Goal: Task Accomplishment & Management: Manage account settings

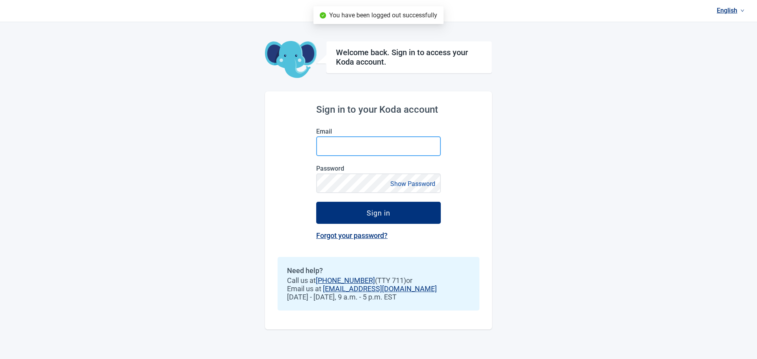
click at [343, 146] on input "Email" at bounding box center [378, 146] width 125 height 20
type input "[EMAIL_ADDRESS][DOMAIN_NAME]"
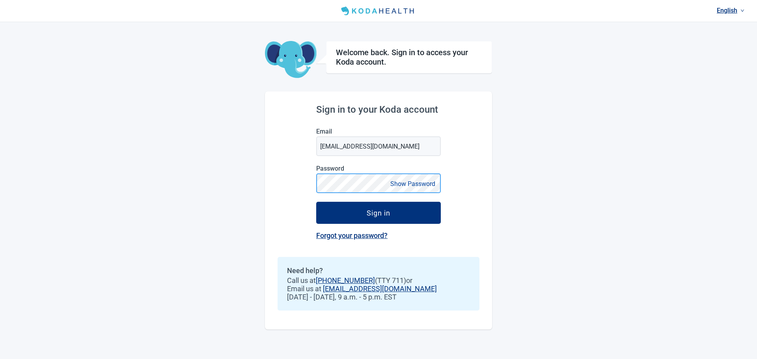
click at [316, 202] on button "Sign in" at bounding box center [378, 213] width 125 height 22
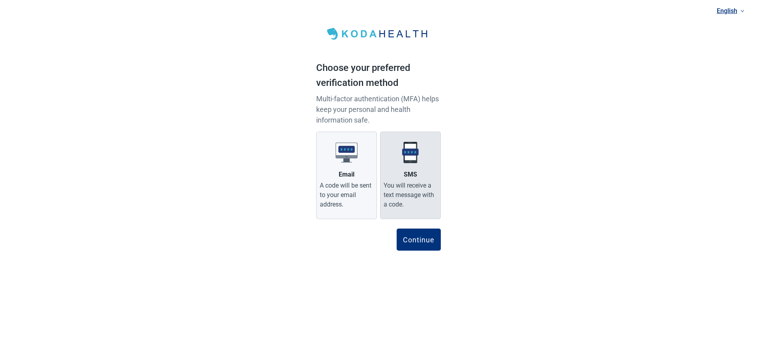
click at [411, 175] on div "SMS" at bounding box center [410, 174] width 13 height 9
click at [0, 0] on input "SMS You will receive a text message with a code." at bounding box center [0, 0] width 0 height 0
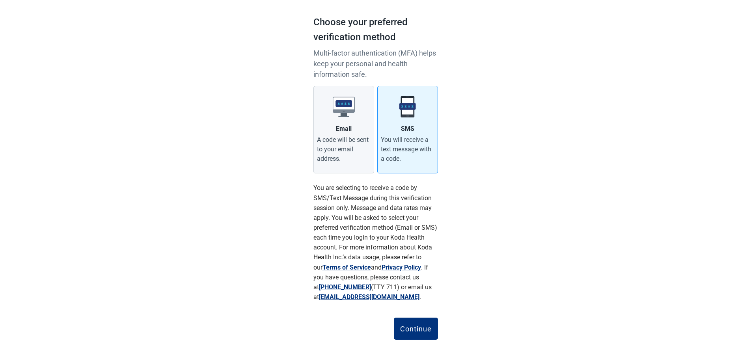
scroll to position [52, 0]
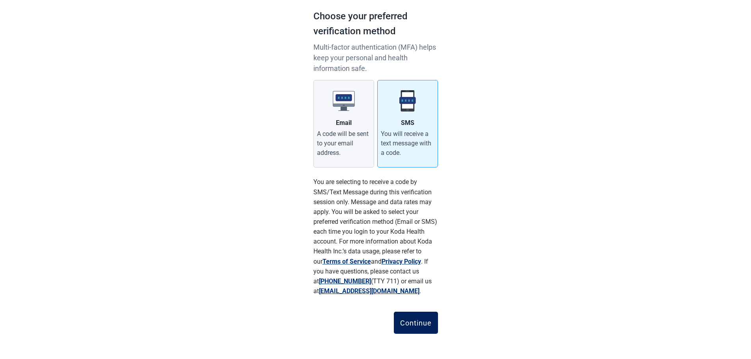
click at [418, 322] on div "Continue" at bounding box center [416, 323] width 32 height 8
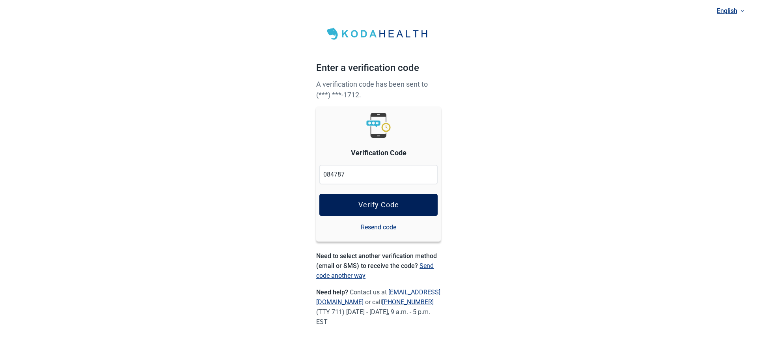
type input "084787"
click at [378, 203] on div "Verify Code" at bounding box center [378, 205] width 41 height 8
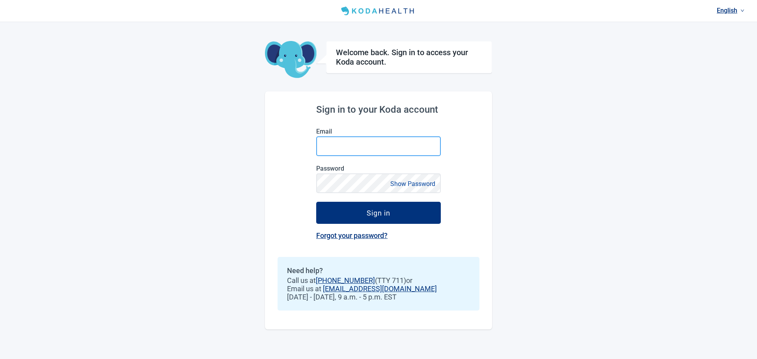
click at [354, 145] on input "Email" at bounding box center [378, 146] width 125 height 20
type input "[EMAIL_ADDRESS][DOMAIN_NAME]"
click at [365, 237] on link "Forgot your password?" at bounding box center [351, 235] width 71 height 8
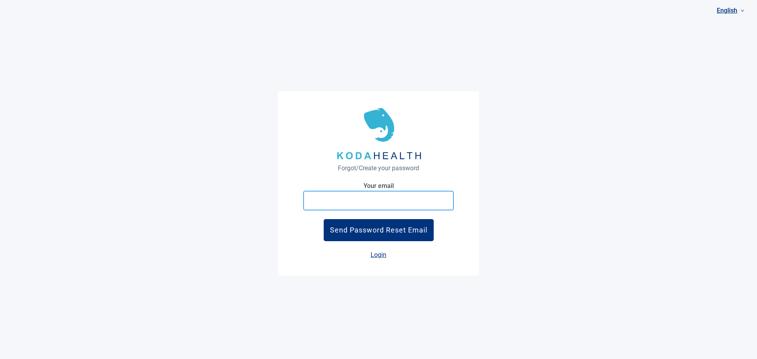
click at [355, 201] on input at bounding box center [378, 201] width 151 height 20
type input "[EMAIL_ADDRESS][DOMAIN_NAME]"
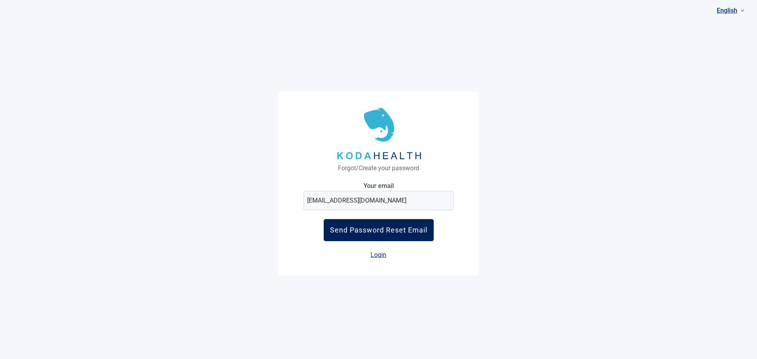
click at [375, 230] on div "Send Password Reset Email" at bounding box center [378, 230] width 97 height 8
